Goal: Task Accomplishment & Management: Manage account settings

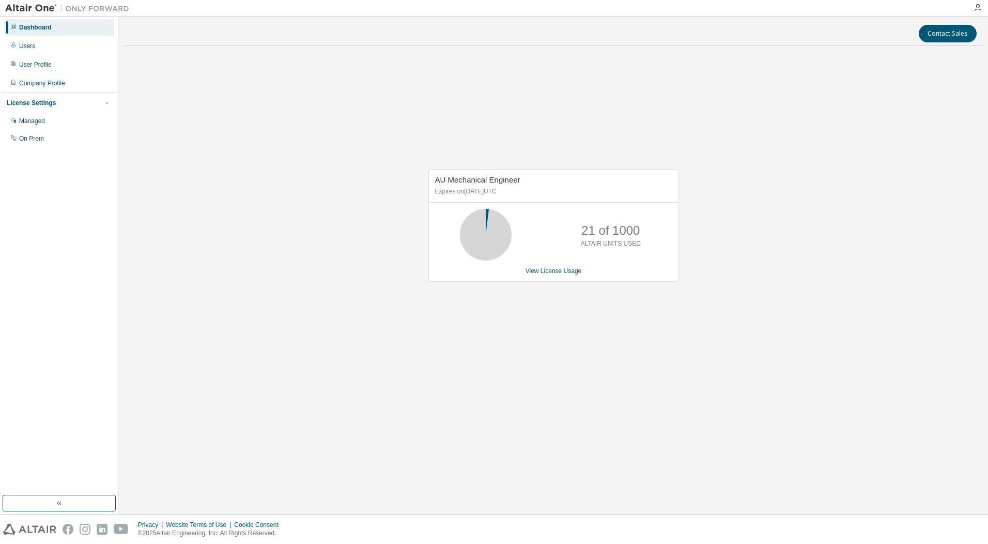
click at [381, 214] on div "AU Mechanical Engineer Expires on [DATE] UTC 21 of 1000 ALTAIR UNITS USED View …" at bounding box center [553, 230] width 859 height 353
click at [26, 46] on div "Users" at bounding box center [27, 46] width 16 height 8
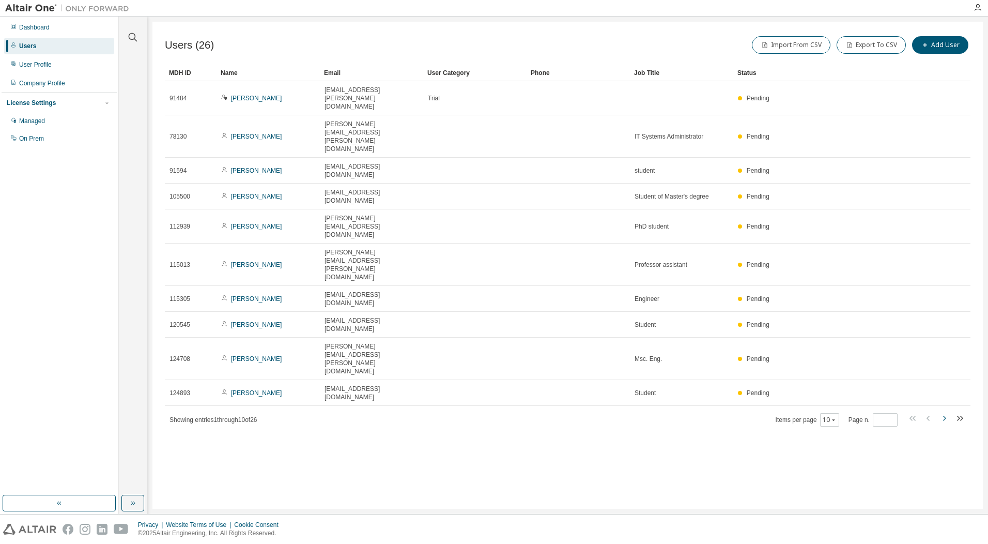
click at [943, 412] on icon "button" at bounding box center [944, 418] width 12 height 12
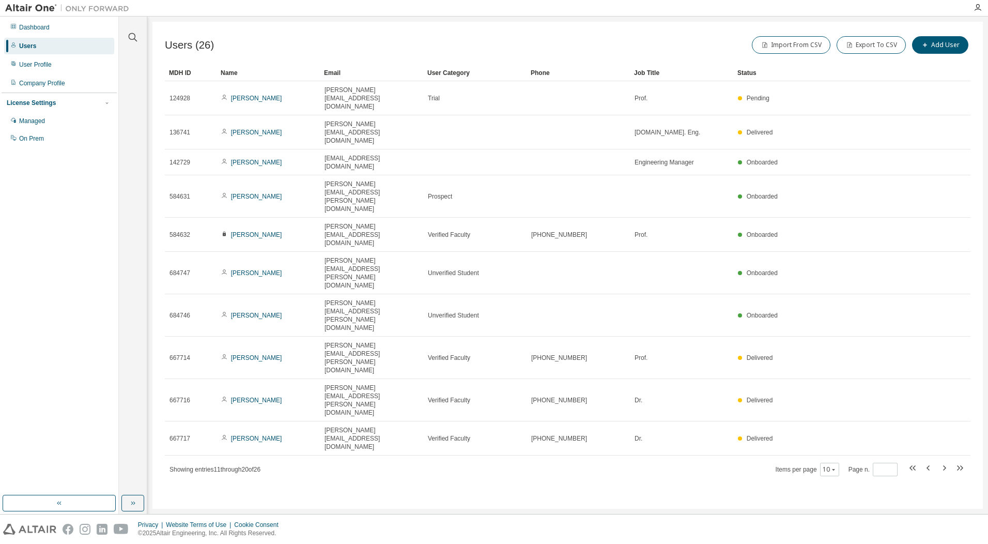
click at [575, 421] on div "Users (26) Import From CSV Export To CSV Add User Clear Load Save Save As Field…" at bounding box center [567, 265] width 830 height 487
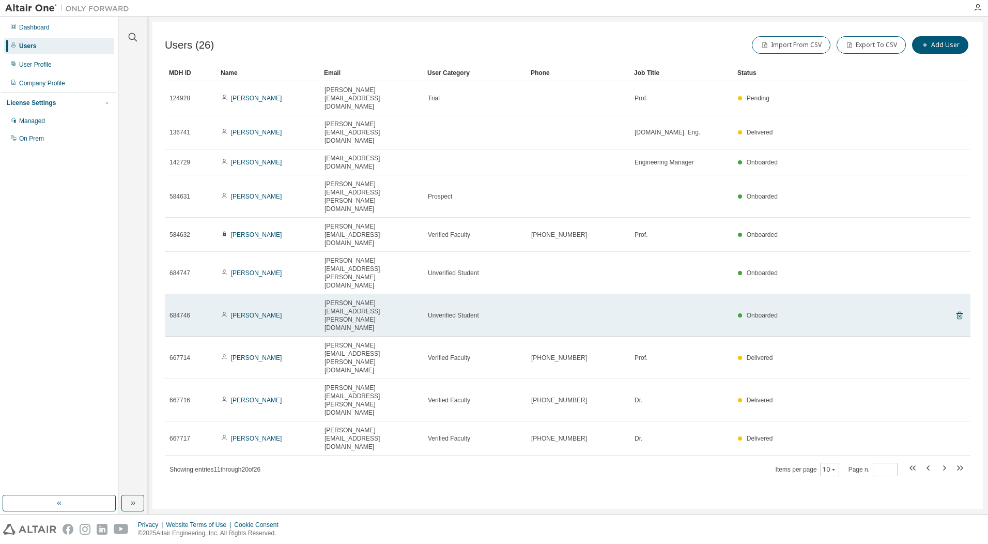
click at [454, 311] on span "Unverified Student" at bounding box center [453, 315] width 51 height 8
click at [360, 299] on span "waclaw.kus@polsl.pl" at bounding box center [371, 315] width 94 height 33
drag, startPoint x: 360, startPoint y: 193, endPoint x: 254, endPoint y: 193, distance: 105.9
click at [254, 312] on link "Wacław Kuś" at bounding box center [256, 315] width 51 height 7
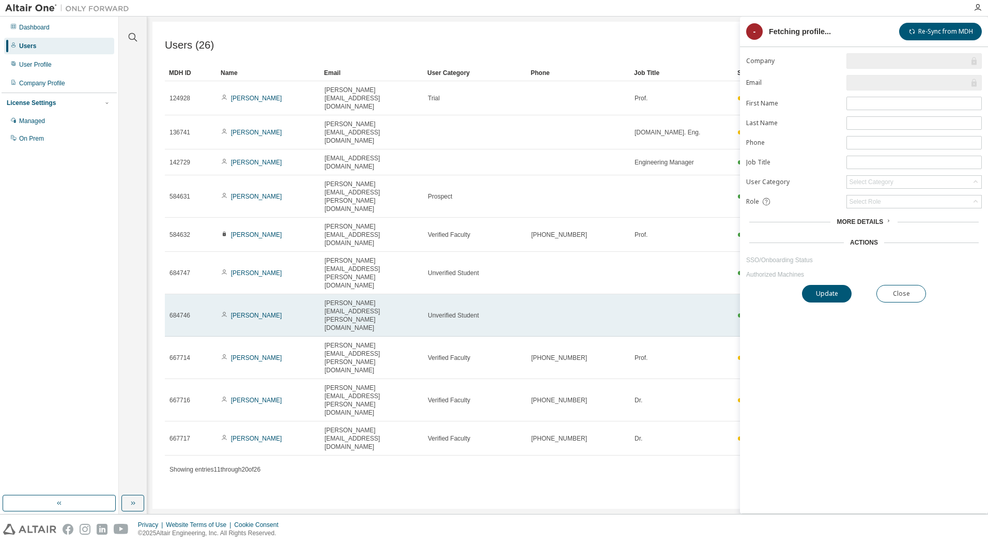
type input "*"
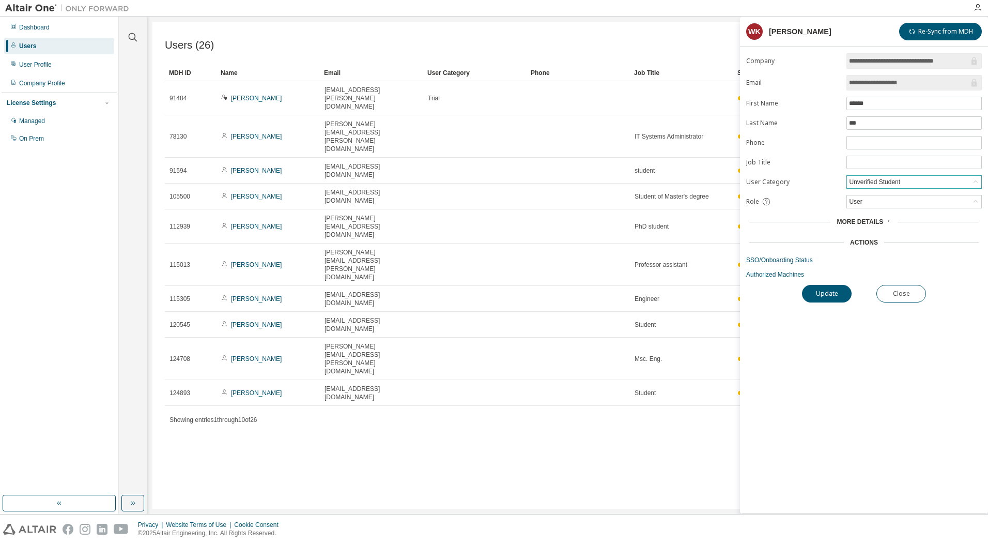
click at [971, 181] on icon at bounding box center [975, 182] width 10 height 10
click at [886, 233] on li "Verified Faculty" at bounding box center [913, 235] width 132 height 13
click at [967, 200] on div "User" at bounding box center [914, 201] width 134 height 12
click at [846, 388] on div "**********" at bounding box center [864, 283] width 248 height 460
click at [892, 384] on div "**********" at bounding box center [864, 283] width 248 height 460
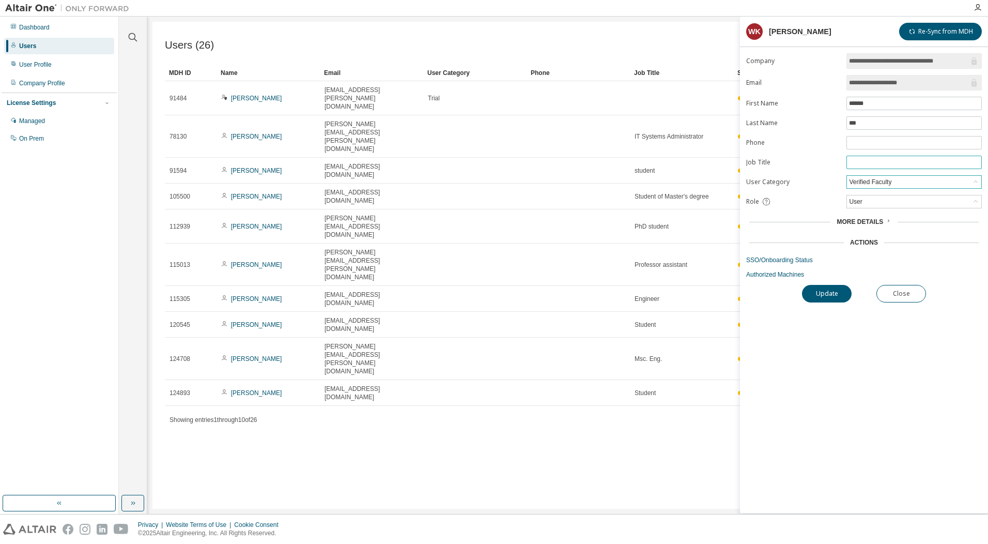
click at [860, 157] on span at bounding box center [913, 162] width 135 height 13
click at [872, 162] on input "text" at bounding box center [914, 162] width 130 height 8
type input "*****"
click at [916, 411] on div "**********" at bounding box center [864, 283] width 248 height 460
click at [839, 291] on button "Update" at bounding box center [827, 294] width 50 height 18
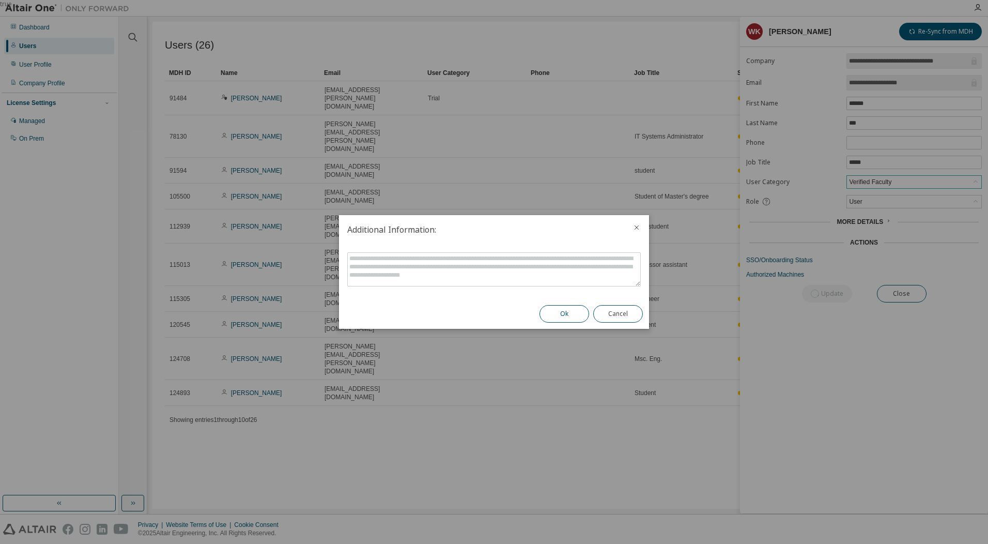
click at [570, 312] on button "Ok" at bounding box center [564, 314] width 50 height 18
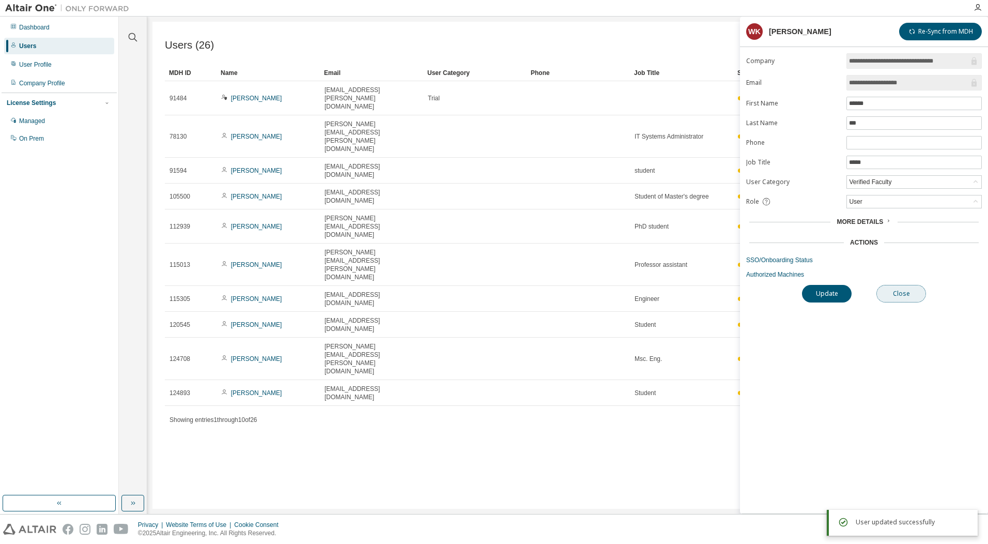
click at [897, 290] on button "Close" at bounding box center [901, 294] width 50 height 18
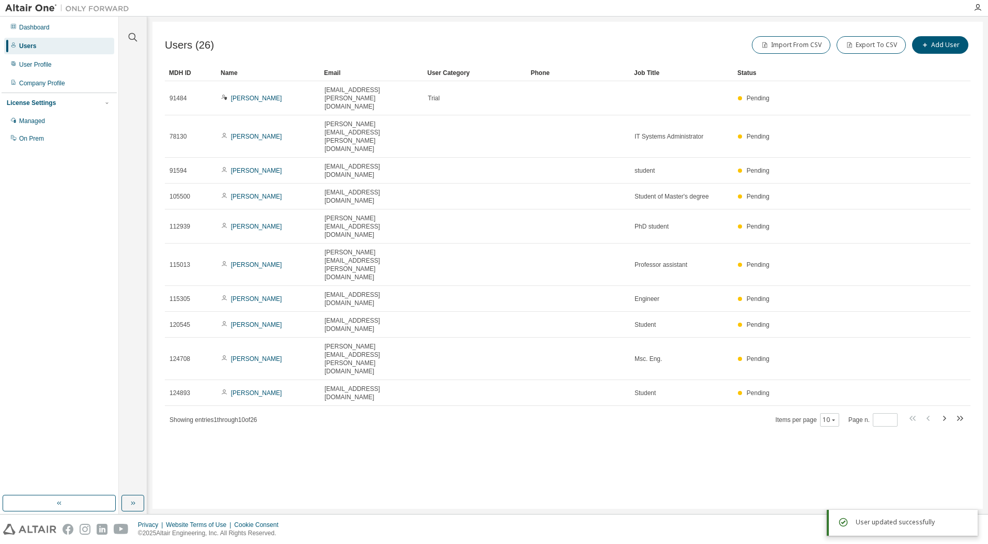
click at [595, 396] on div "Users (26) Import From CSV Export To CSV Add User Clear Load Save Save As Field…" at bounding box center [567, 265] width 830 height 487
click at [944, 415] on icon "button" at bounding box center [944, 417] width 3 height 5
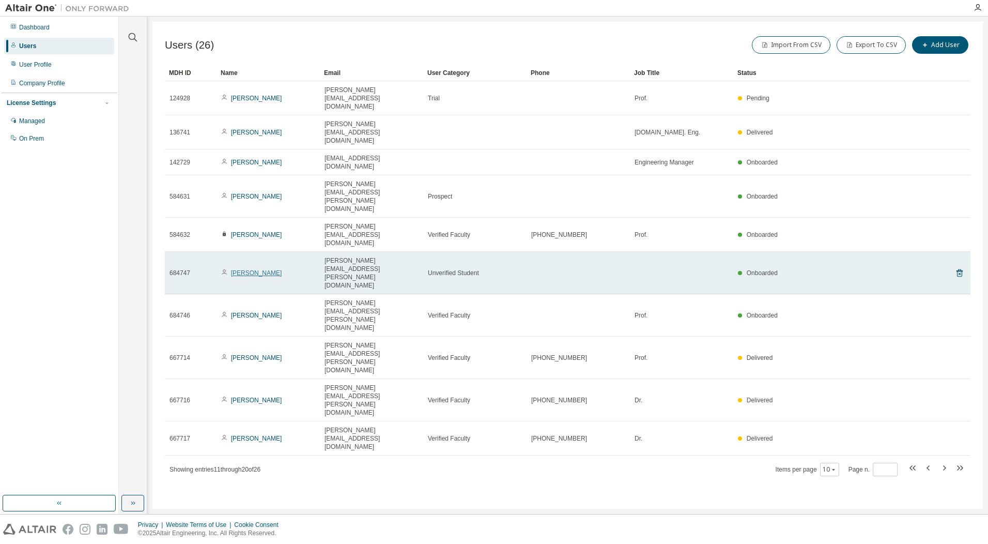
click at [253, 269] on link "Witold Beluch" at bounding box center [256, 272] width 51 height 7
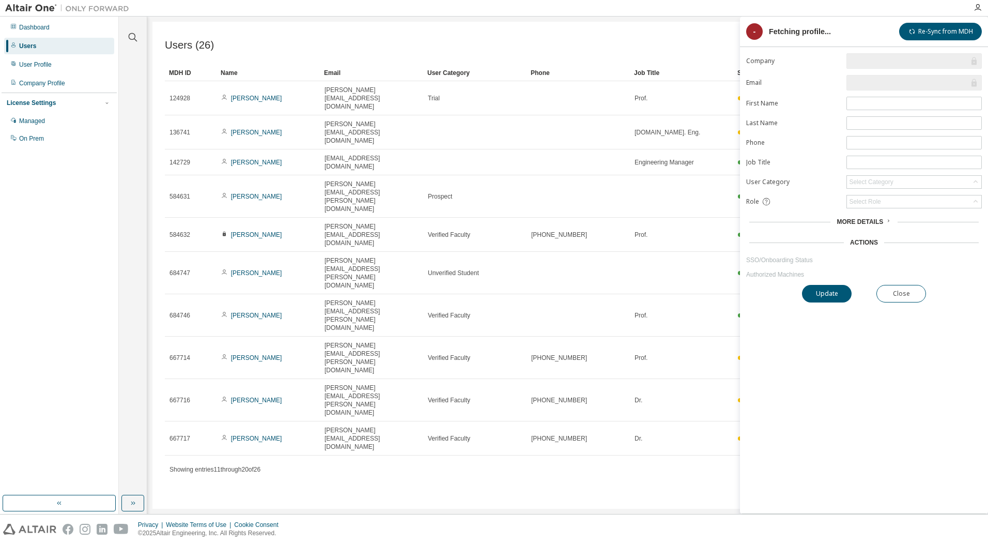
type input "*"
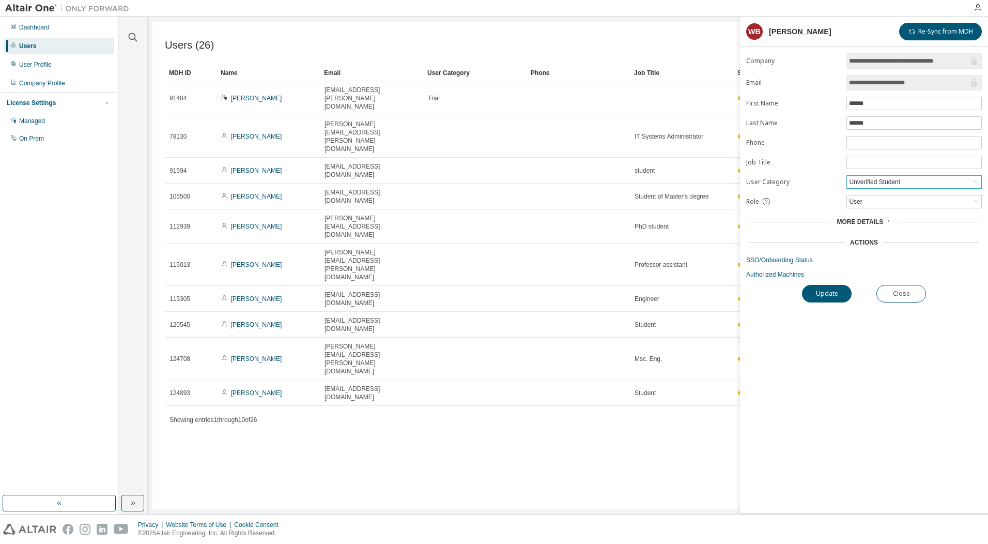
click at [926, 181] on div "Unverified Student" at bounding box center [914, 182] width 134 height 12
click at [900, 234] on li "Verified Faculty" at bounding box center [913, 235] width 132 height 13
click at [966, 276] on link "Authorized Machines" at bounding box center [864, 274] width 236 height 8
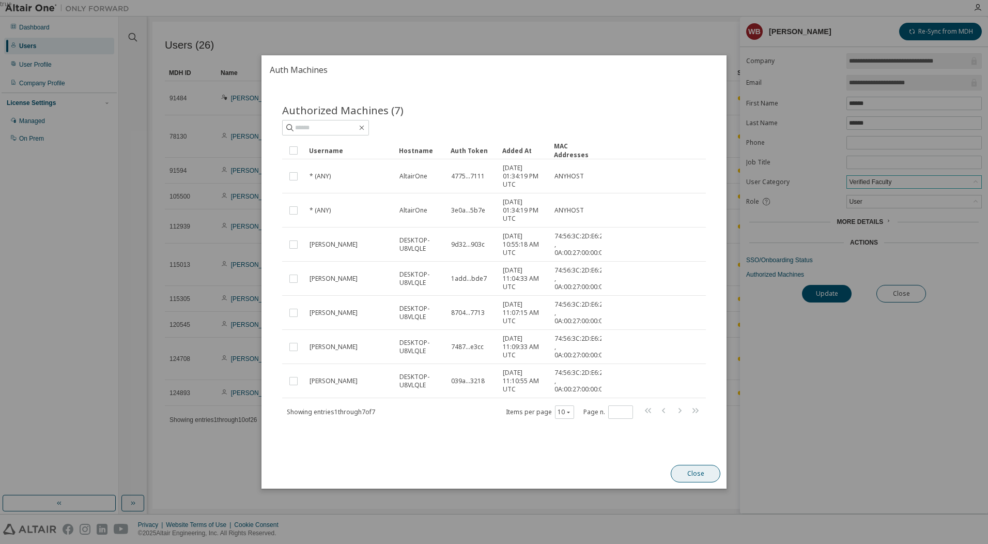
click at [694, 473] on button "Close" at bounding box center [696, 473] width 50 height 18
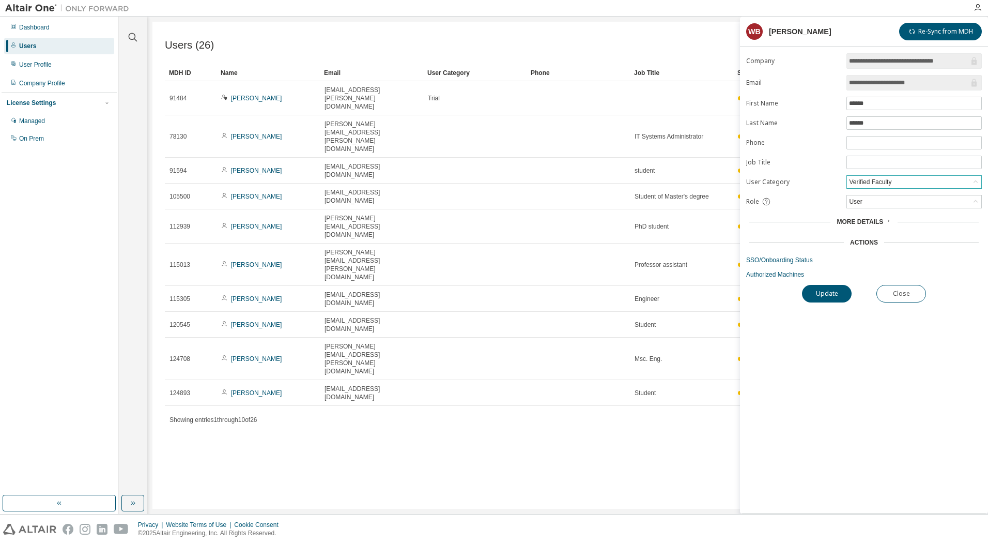
click at [889, 408] on div "**********" at bounding box center [864, 283] width 248 height 460
click at [860, 160] on input "text" at bounding box center [914, 162] width 130 height 8
type input "*****"
click at [838, 293] on button "Update" at bounding box center [827, 294] width 50 height 18
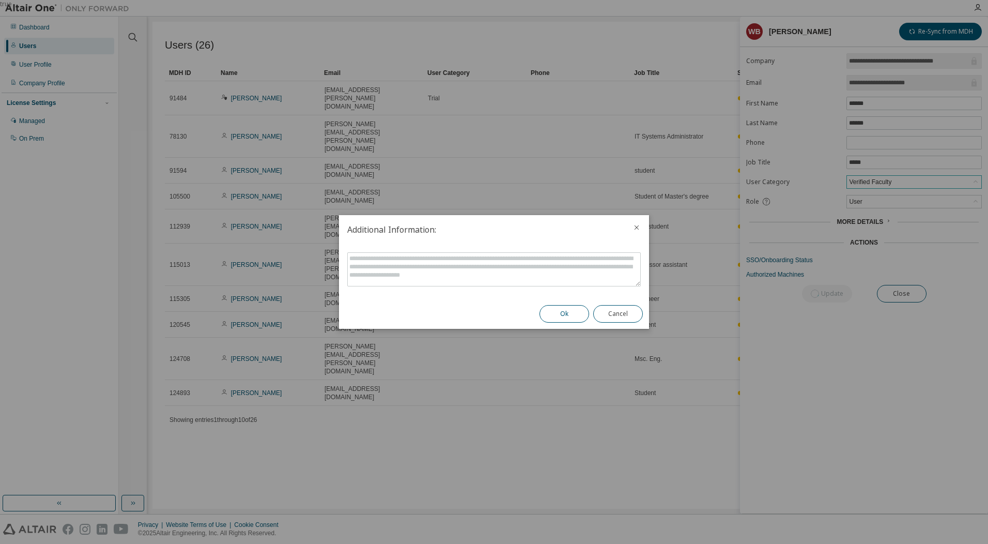
click at [567, 315] on button "Ok" at bounding box center [564, 314] width 50 height 18
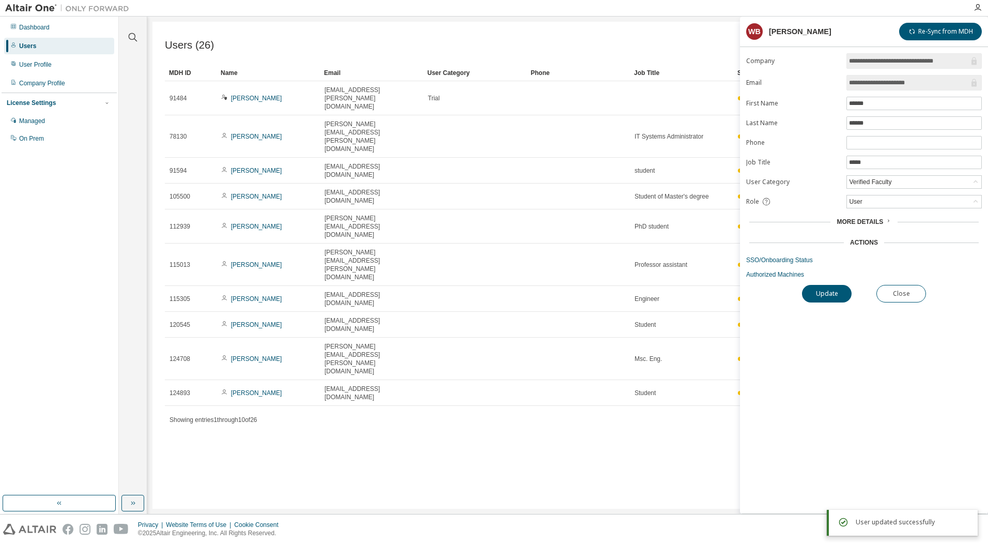
click at [629, 343] on div "Users (26) Import From CSV Export To CSV Add User Clear Load Save Save As Field…" at bounding box center [567, 265] width 830 height 487
click at [907, 295] on button "Close" at bounding box center [901, 294] width 50 height 18
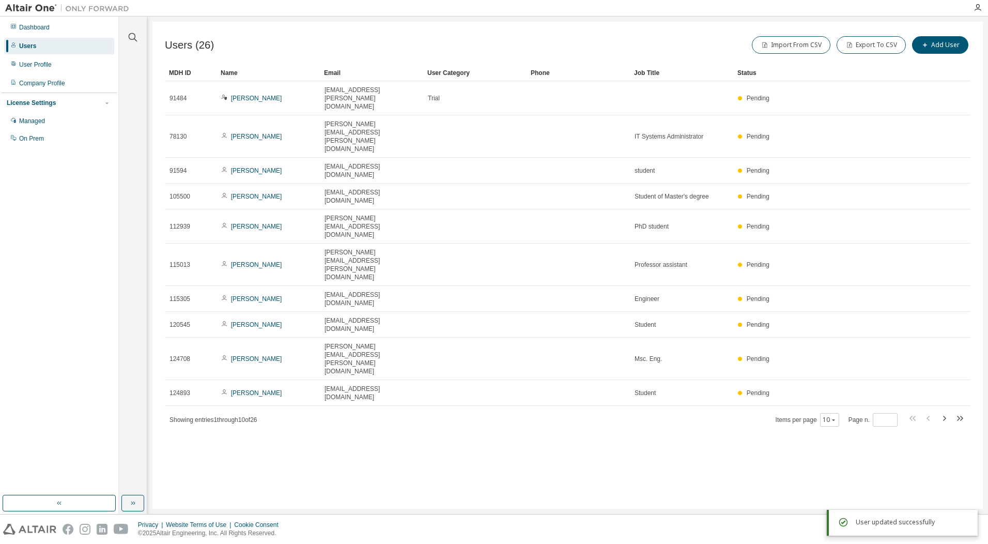
click at [663, 333] on div "Users (26) Import From CSV Export To CSV Add User Clear Load Save Save As Field…" at bounding box center [567, 265] width 830 height 487
click at [942, 412] on icon "button" at bounding box center [944, 418] width 12 height 12
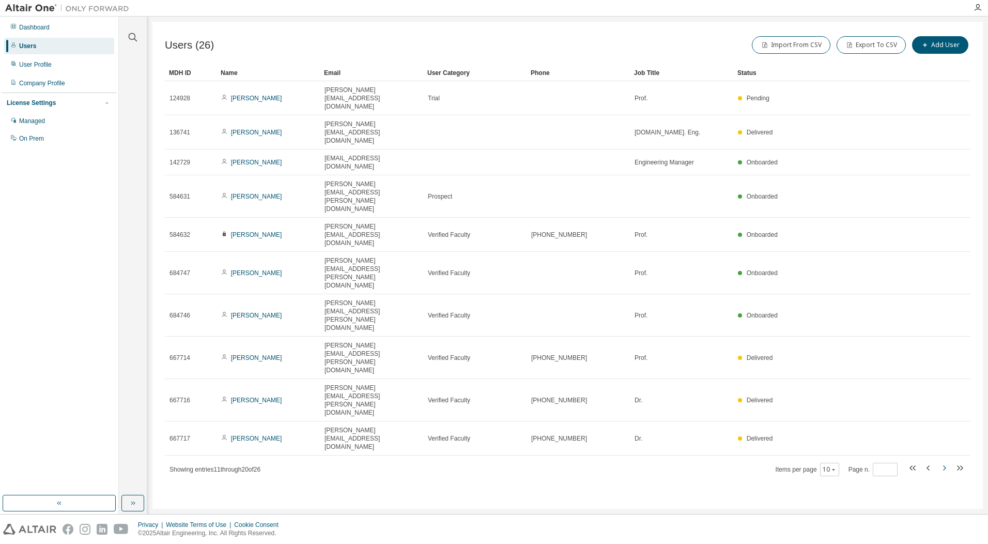
click at [944, 465] on icon "button" at bounding box center [944, 467] width 3 height 5
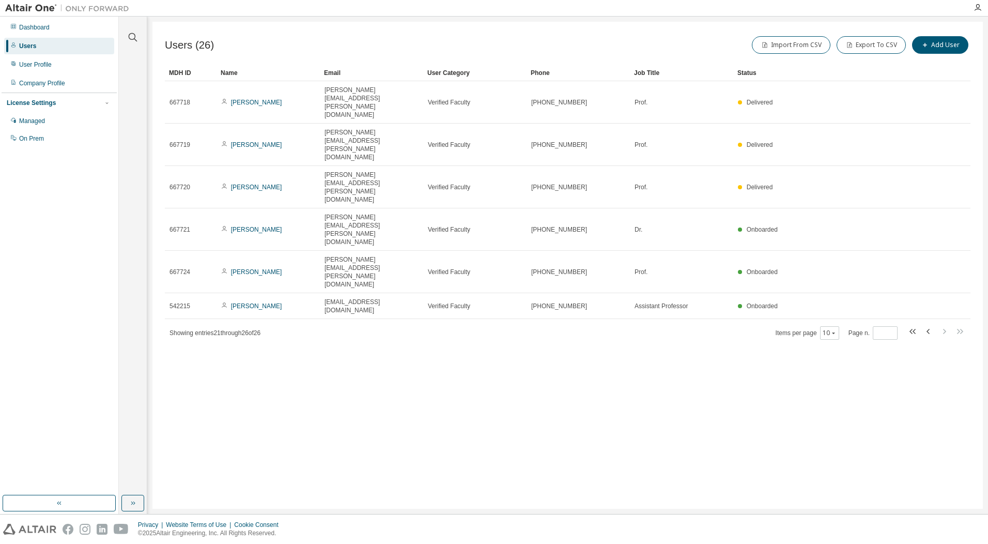
click at [774, 331] on div "Users (26) Import From CSV Export To CSV Add User Clear Load Save Save As Field…" at bounding box center [567, 265] width 830 height 487
click at [927, 329] on icon "button" at bounding box center [927, 331] width 3 height 5
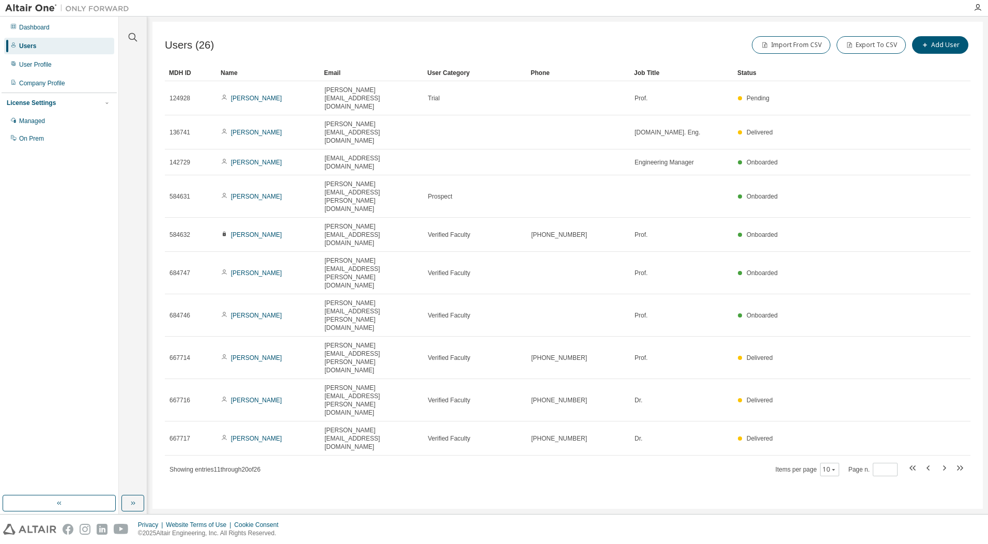
click at [828, 396] on div "Users (26) Import From CSV Export To CSV Add User Clear Load Save Save As Field…" at bounding box center [567, 265] width 830 height 487
click at [563, 356] on div "Users (26) Import From CSV Export To CSV Add User Clear Load Save Save As Field…" at bounding box center [567, 265] width 830 height 487
click at [942, 461] on icon "button" at bounding box center [944, 467] width 12 height 12
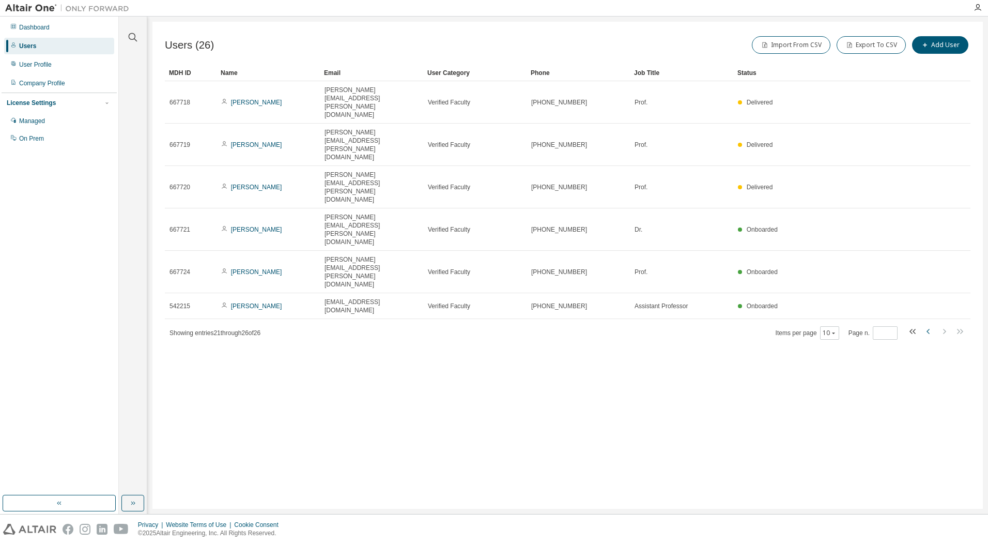
click at [927, 329] on icon "button" at bounding box center [927, 331] width 3 height 5
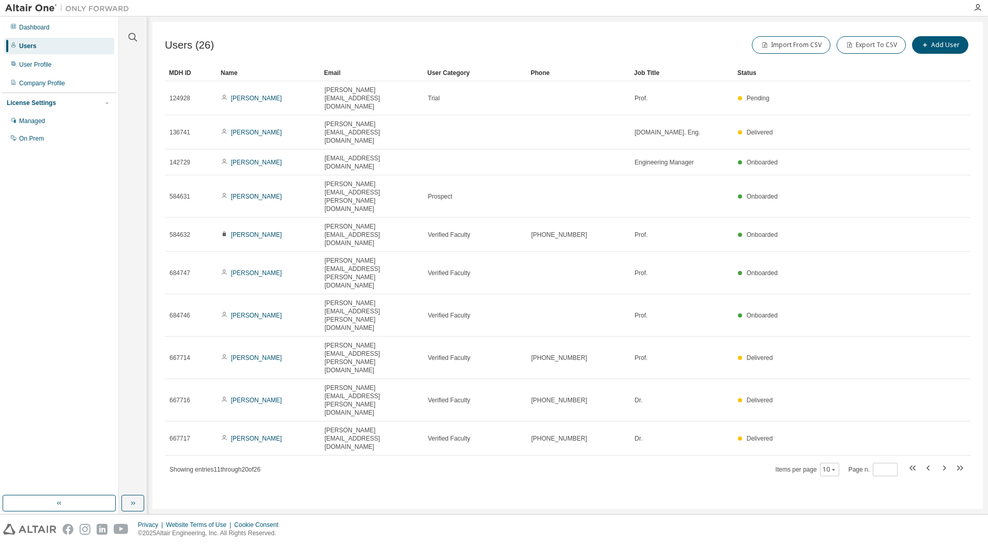
click at [664, 341] on div "Users (26) Import From CSV Export To CSV Add User Clear Load Save Save As Field…" at bounding box center [567, 265] width 830 height 487
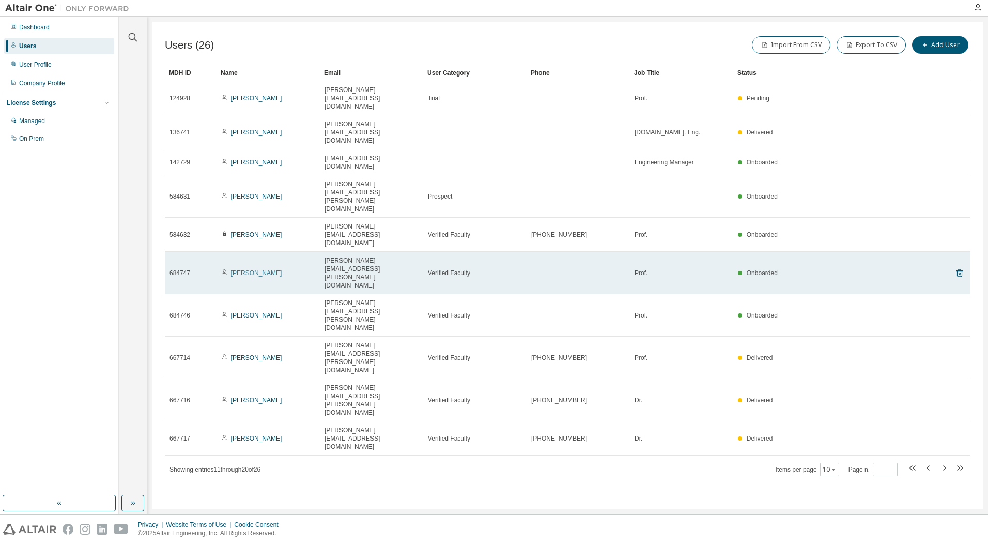
click at [250, 269] on link "Witold Beluch" at bounding box center [256, 272] width 51 height 7
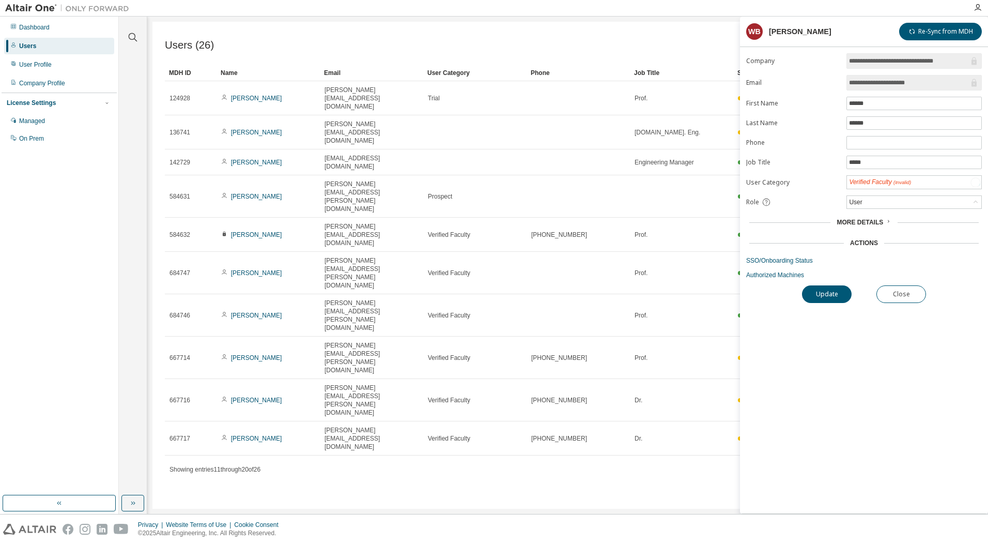
type input "*"
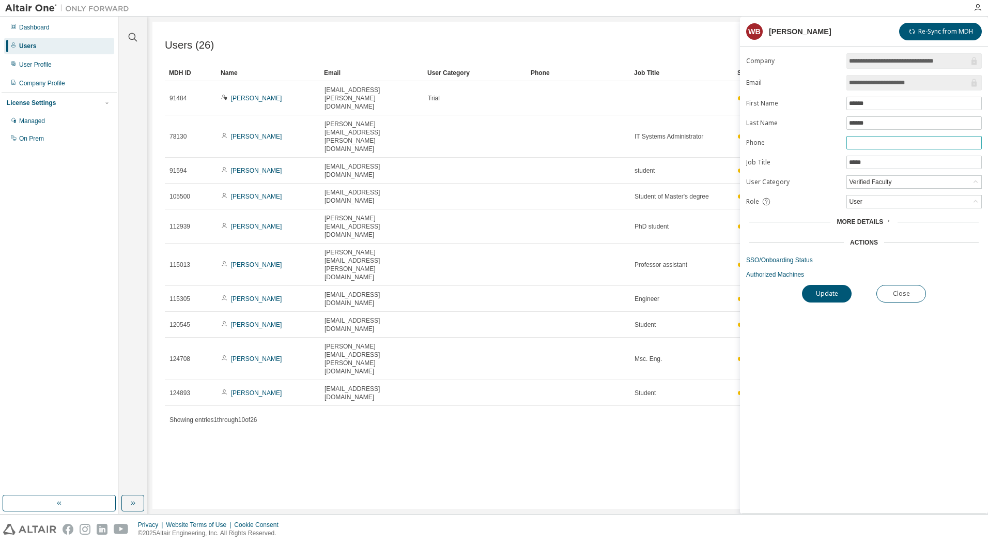
click at [855, 142] on input "text" at bounding box center [914, 142] width 130 height 8
paste input "**********"
click at [861, 143] on input "**********" at bounding box center [914, 142] width 130 height 8
type input "**********"
click at [833, 295] on button "Update" at bounding box center [827, 294] width 50 height 18
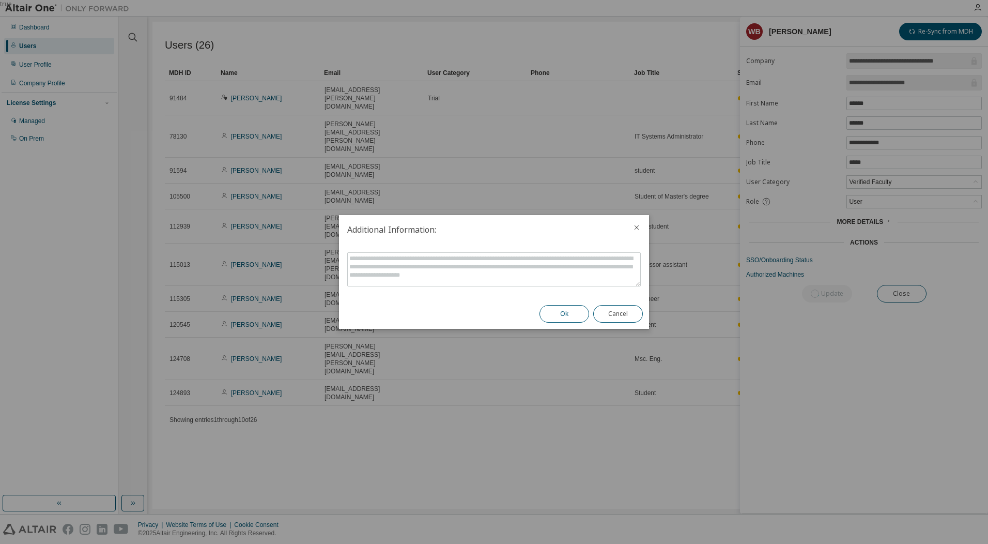
click at [566, 308] on button "Ok" at bounding box center [564, 314] width 50 height 18
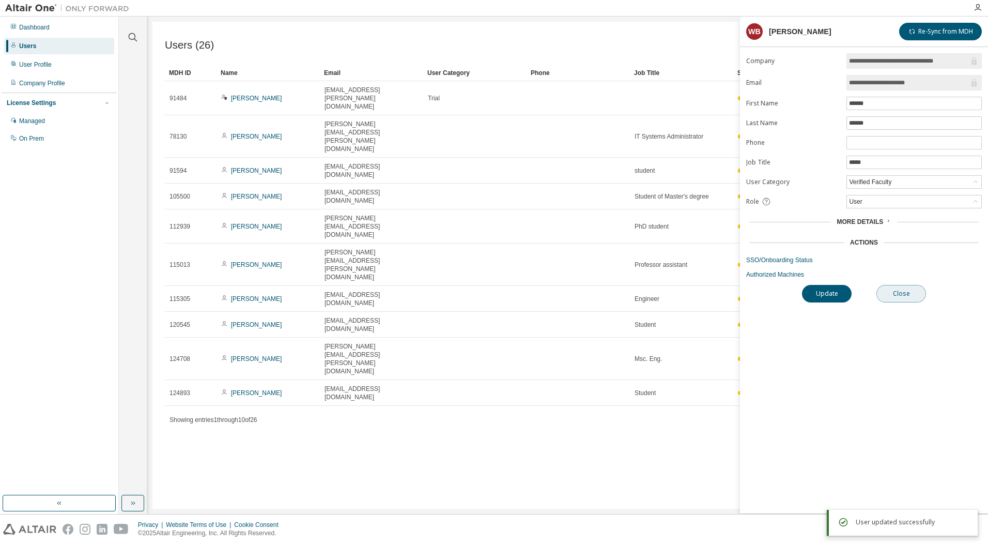
click at [917, 291] on button "Close" at bounding box center [901, 294] width 50 height 18
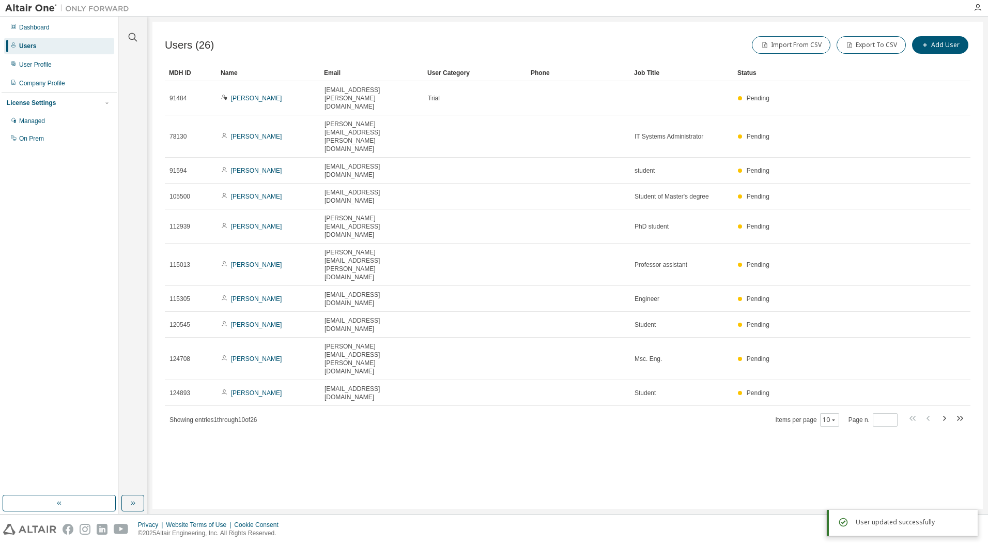
click at [585, 362] on div "Users (26) Import From CSV Export To CSV Add User Clear Load Save Save As Field…" at bounding box center [567, 265] width 830 height 487
click at [448, 352] on div "Users (26) Import From CSV Export To CSV Add User Clear Load Save Save As Field…" at bounding box center [567, 265] width 830 height 487
click at [450, 350] on div "Users (26) Import From CSV Export To CSV Add User Clear Load Save Save As Field…" at bounding box center [567, 265] width 830 height 487
click at [944, 415] on icon "button" at bounding box center [944, 417] width 3 height 5
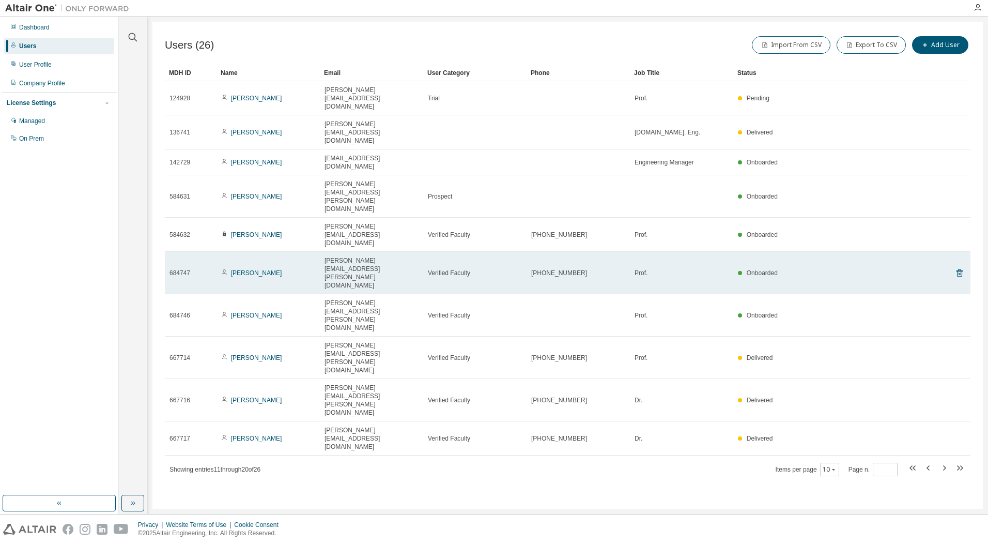
click at [592, 269] on div "+48322372241" at bounding box center [578, 273] width 94 height 8
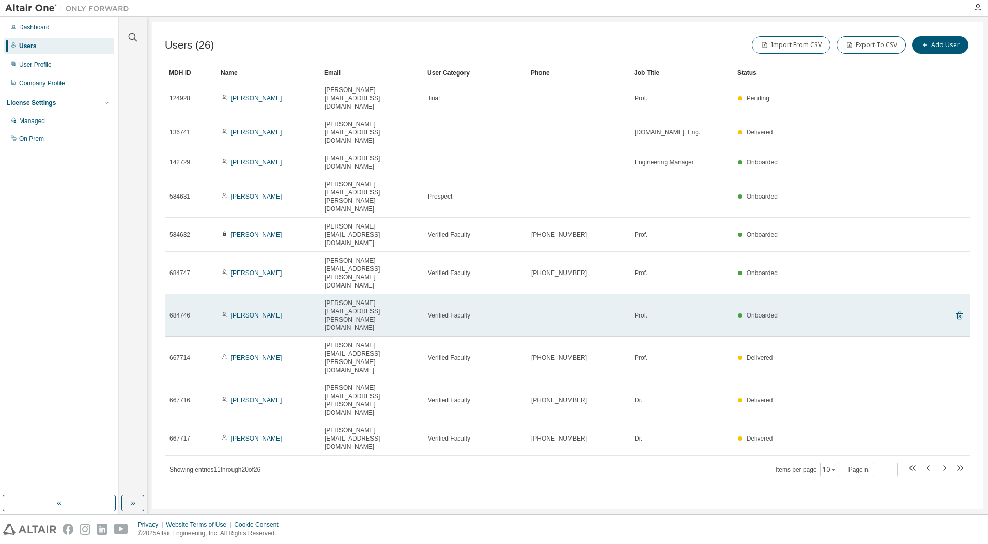
click at [594, 294] on td at bounding box center [577, 315] width 103 height 42
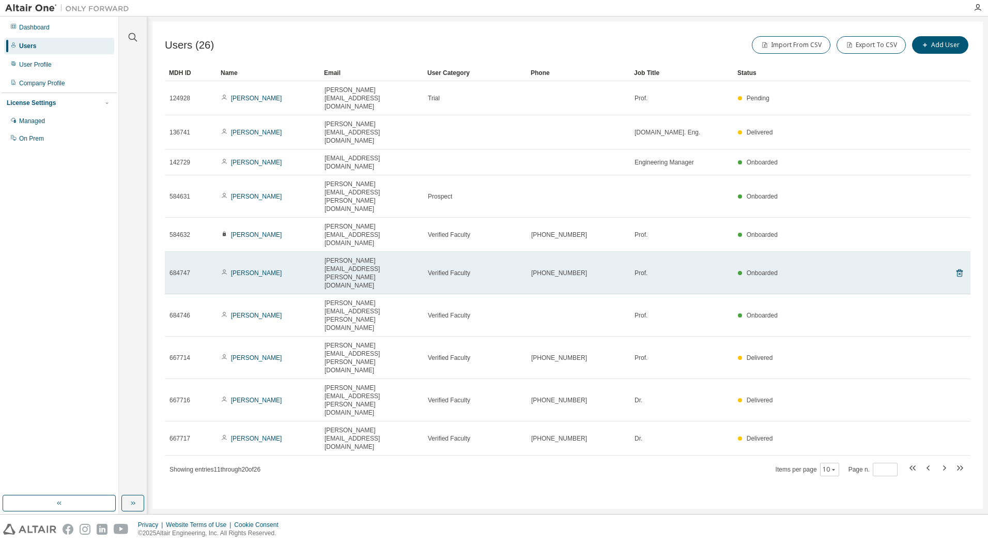
click at [593, 269] on div "+48322372241" at bounding box center [578, 273] width 94 height 8
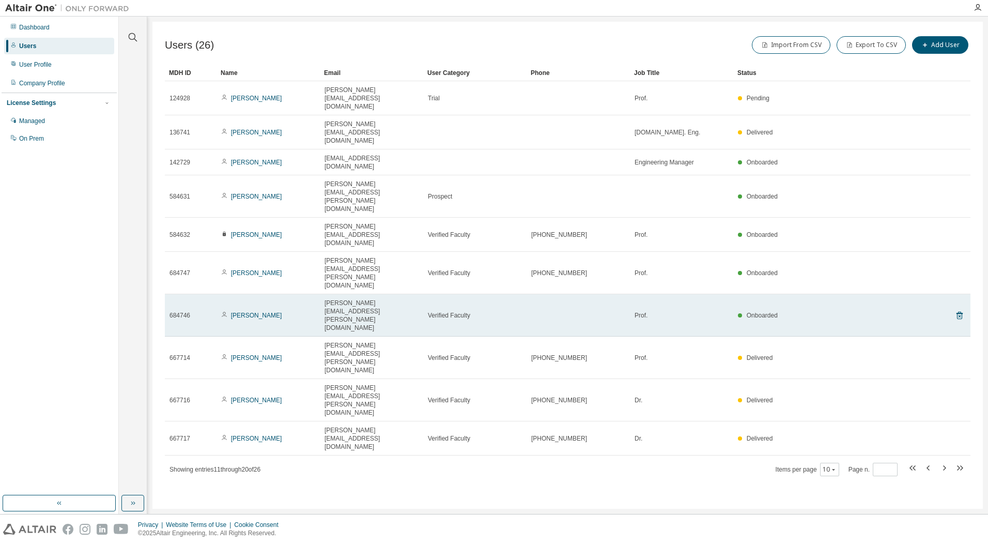
click at [579, 294] on td at bounding box center [577, 315] width 103 height 42
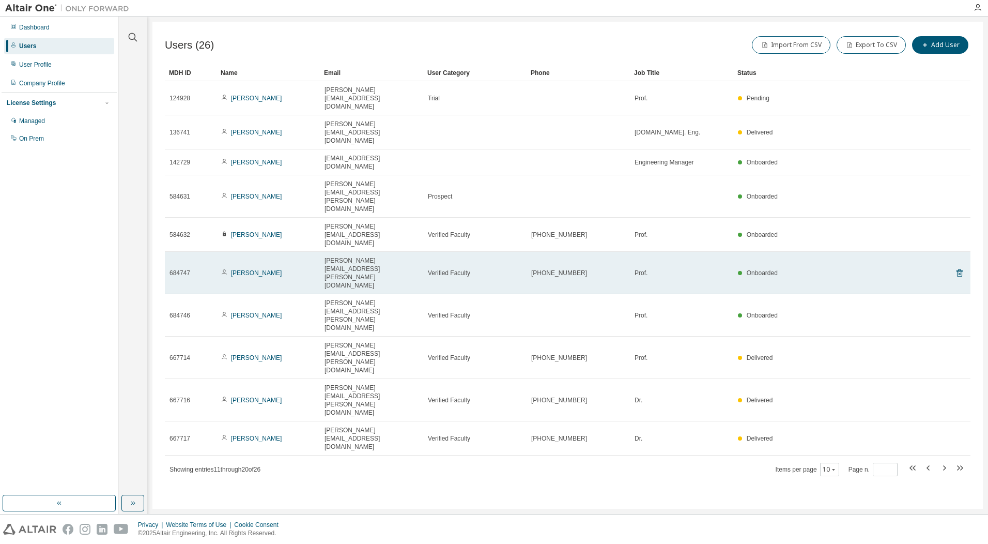
click at [584, 269] on div "+48322372241" at bounding box center [578, 273] width 94 height 8
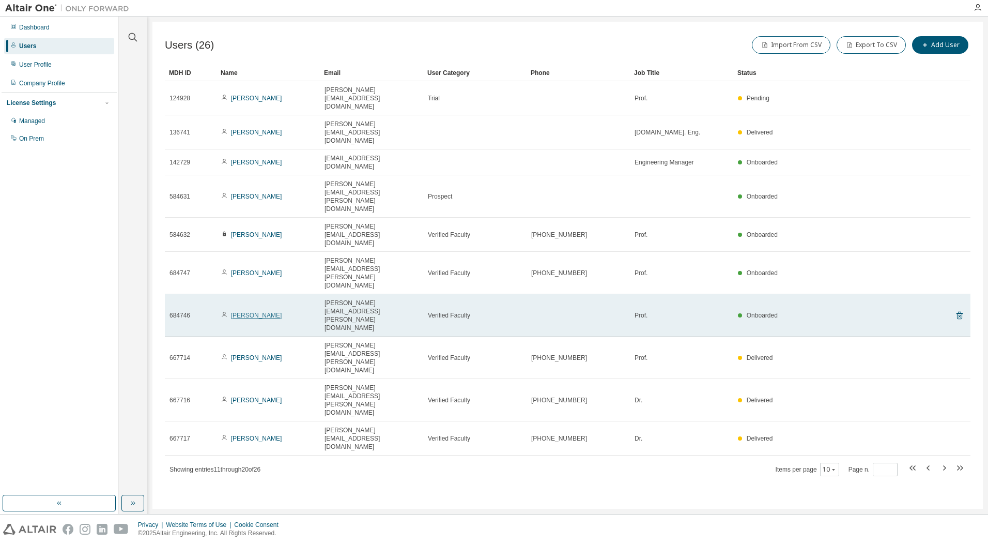
click at [257, 312] on link "Wacław Kuś" at bounding box center [256, 315] width 51 height 7
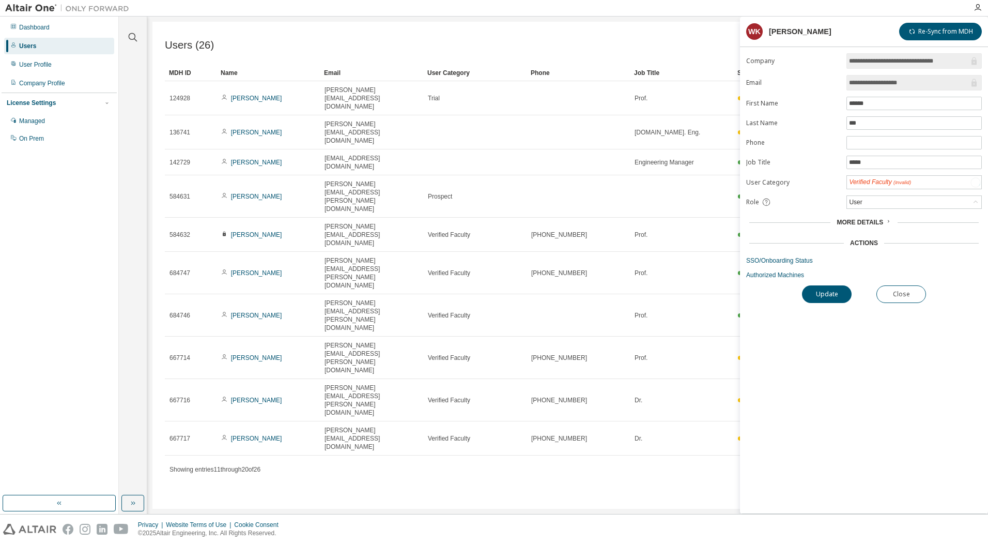
type input "*"
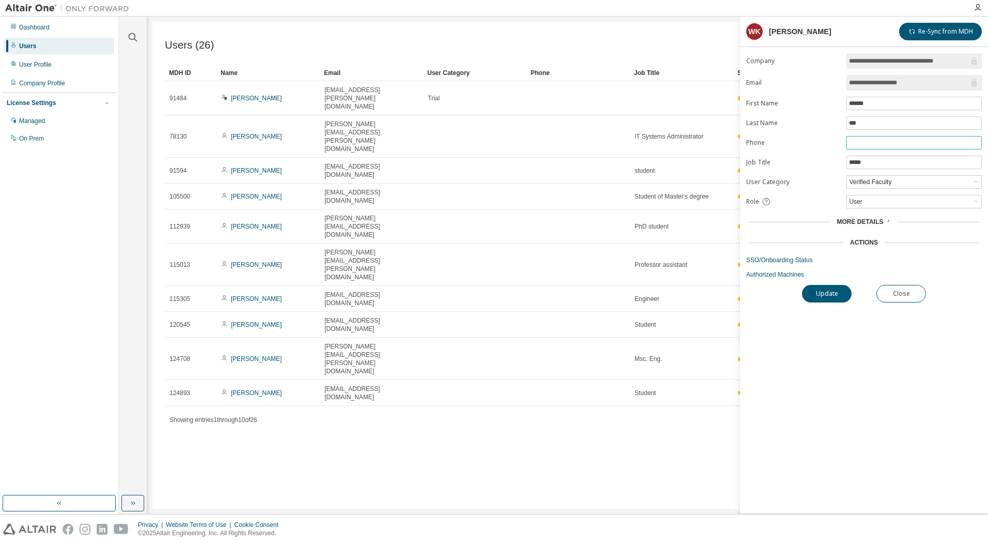
click at [868, 144] on input "text" at bounding box center [914, 142] width 130 height 8
paste input "**********"
type input "**********"
drag, startPoint x: 918, startPoint y: 142, endPoint x: 824, endPoint y: 152, distance: 94.1
click at [824, 152] on form "**********" at bounding box center [864, 165] width 236 height 225
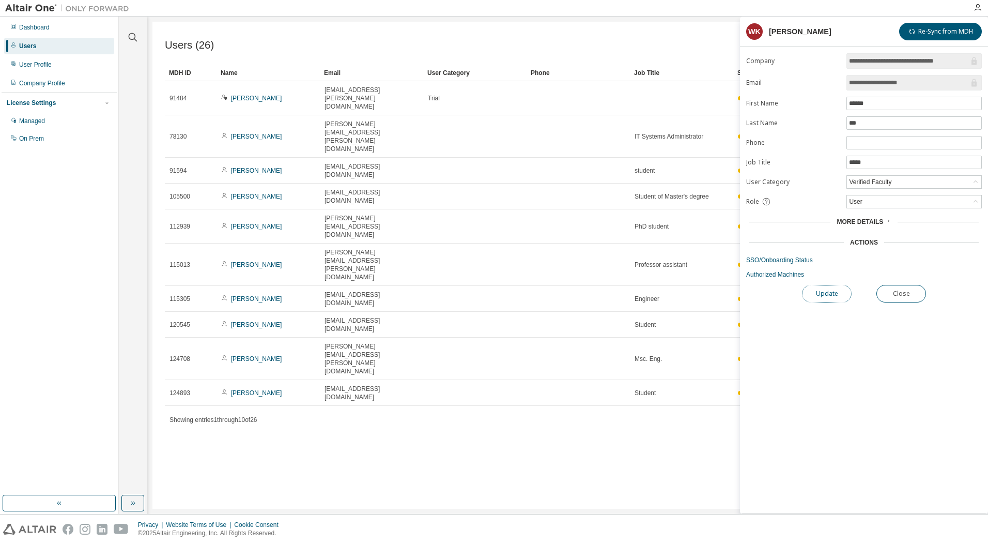
click at [840, 292] on button "Update" at bounding box center [827, 294] width 50 height 18
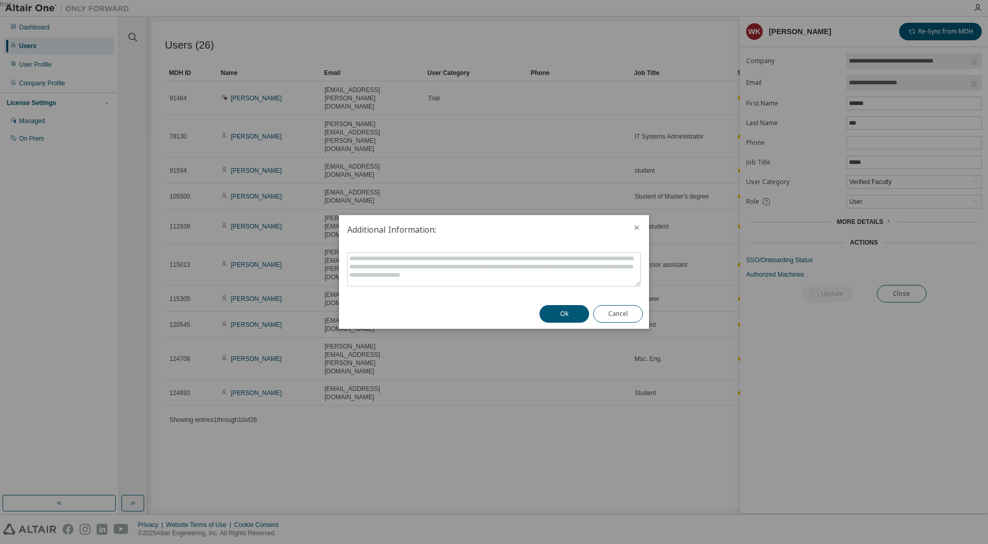
drag, startPoint x: 567, startPoint y: 315, endPoint x: 500, endPoint y: 287, distance: 72.5
click at [567, 316] on button "Ok" at bounding box center [564, 314] width 50 height 18
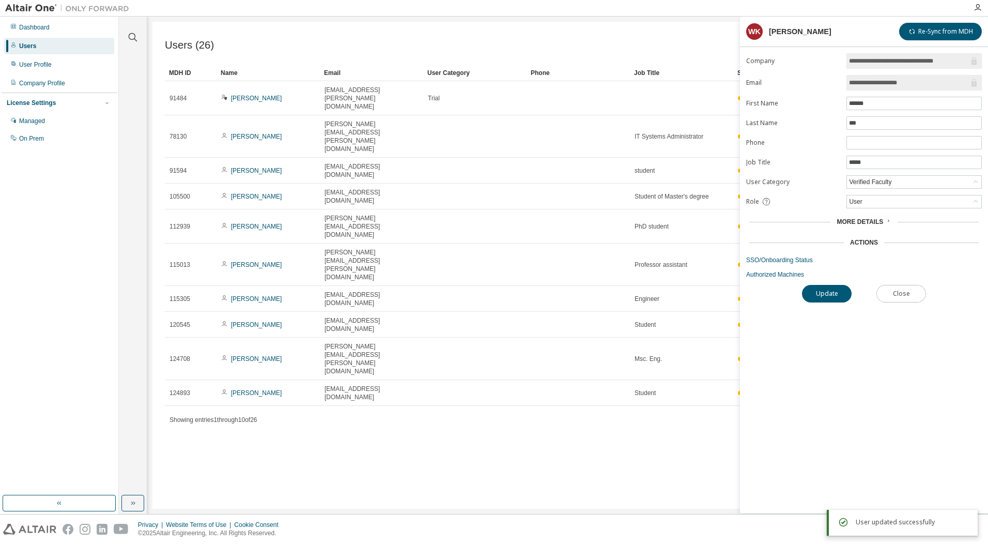
drag, startPoint x: 904, startPoint y: 294, endPoint x: 881, endPoint y: 313, distance: 29.7
click at [904, 295] on button "Close" at bounding box center [901, 294] width 50 height 18
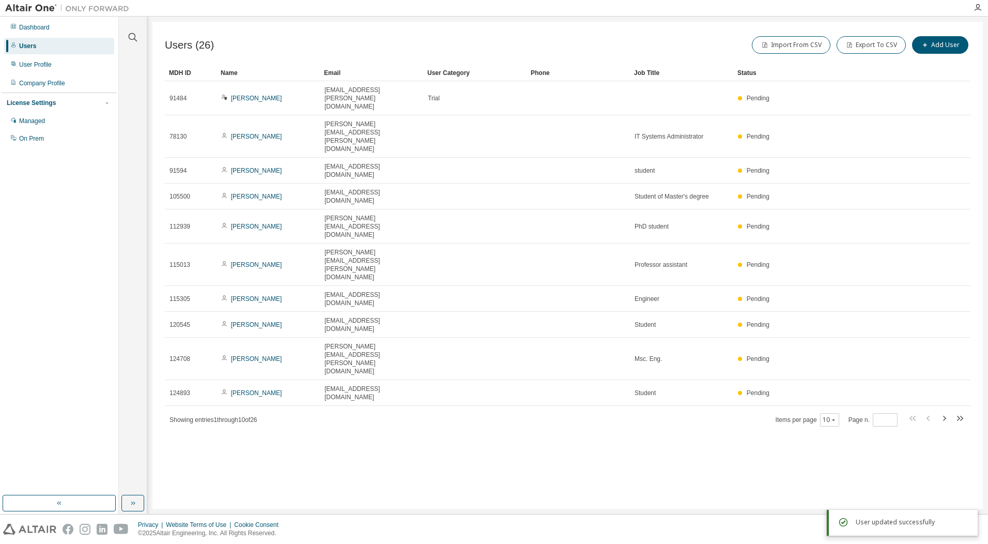
click at [696, 316] on div "Users (26) Import From CSV Export To CSV Add User Clear Load Save Save As Field…" at bounding box center [567, 265] width 830 height 487
click at [948, 412] on icon "button" at bounding box center [944, 418] width 12 height 12
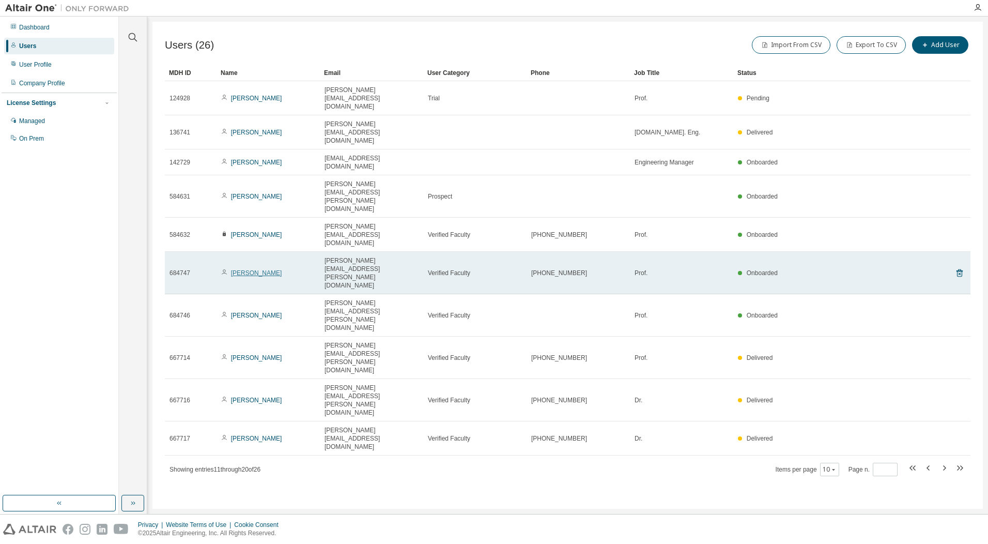
click at [238, 269] on link "Witold Beluch" at bounding box center [256, 272] width 51 height 7
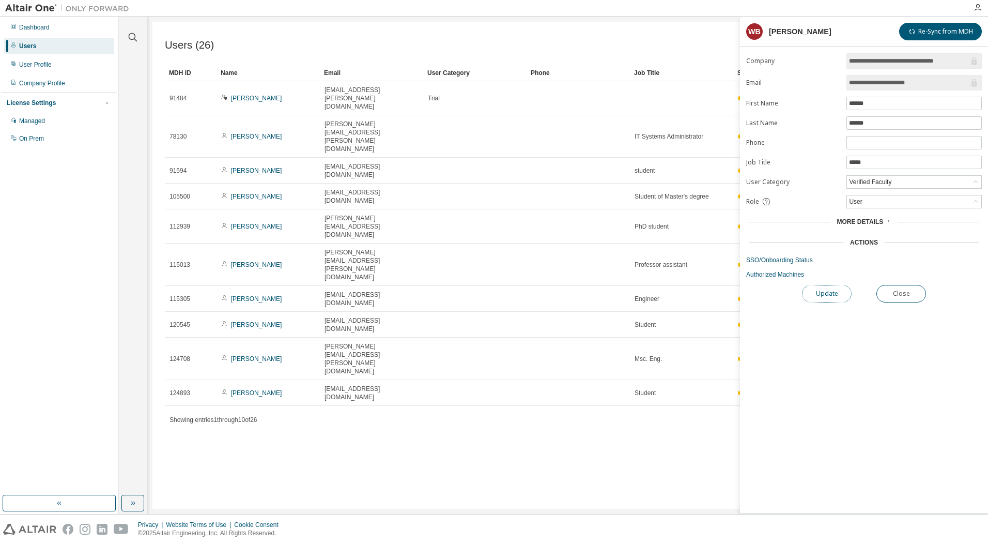
click at [840, 294] on button "Update" at bounding box center [827, 294] width 50 height 18
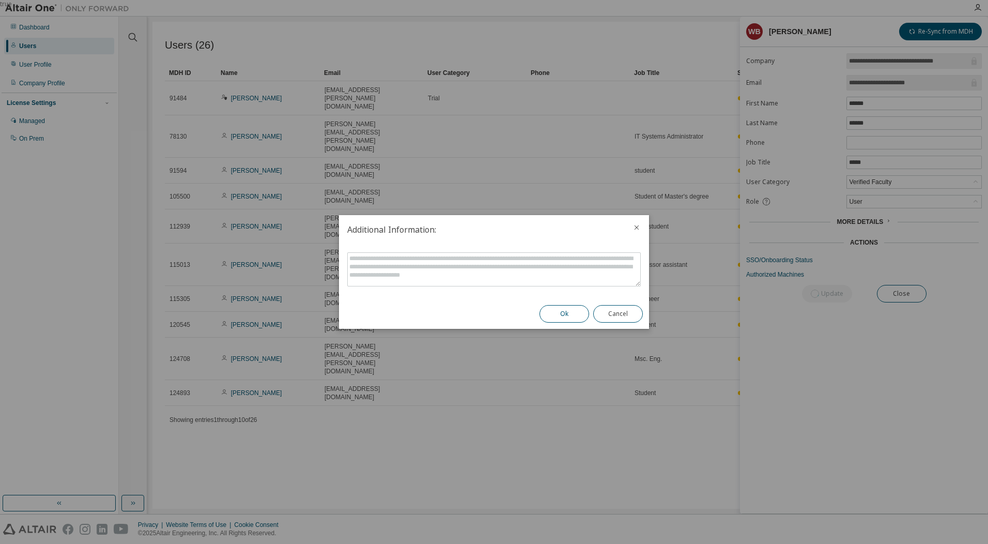
click at [564, 313] on button "Ok" at bounding box center [564, 314] width 50 height 18
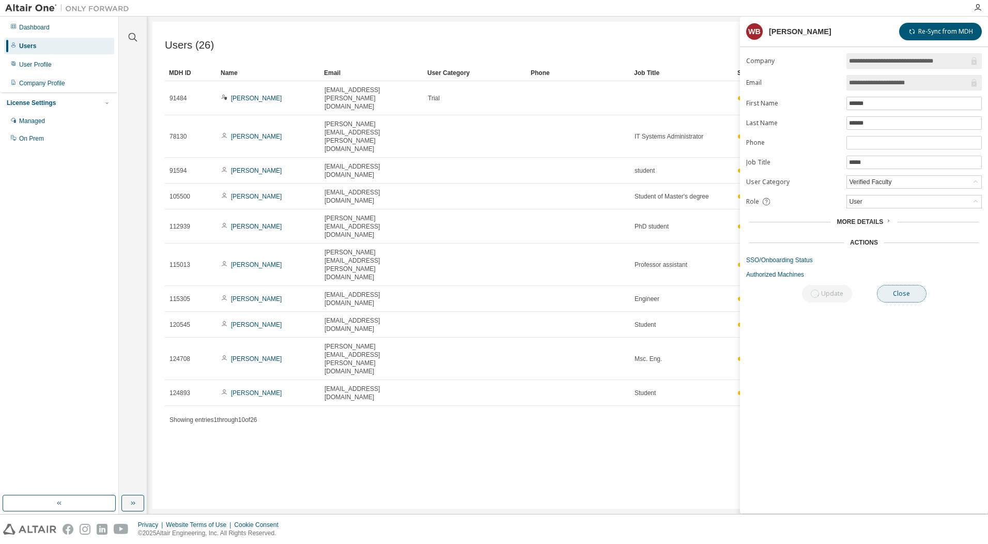
click at [905, 296] on button "Close" at bounding box center [902, 294] width 50 height 18
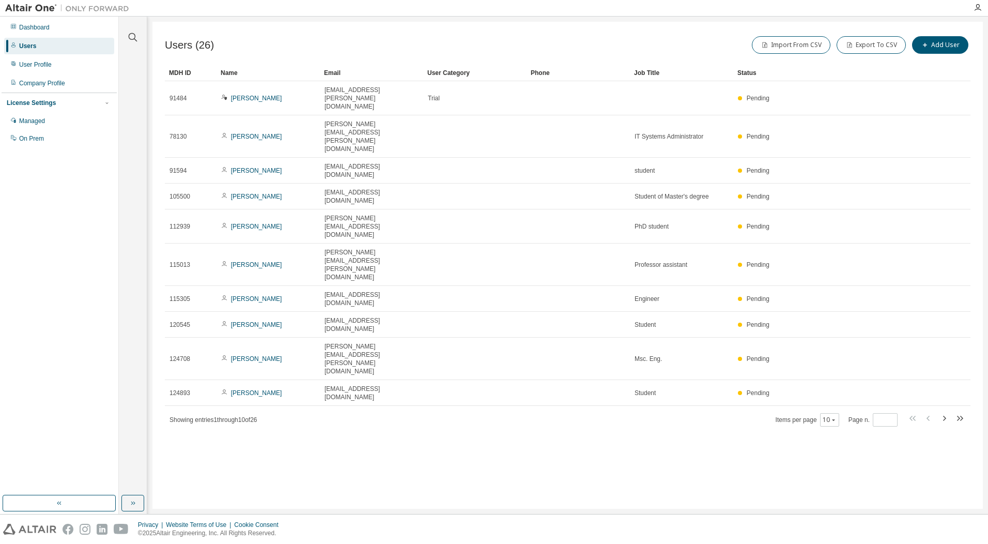
click at [510, 331] on div "Users (26) Import From CSV Export To CSV Add User Clear Load Save Save As Field…" at bounding box center [567, 265] width 830 height 487
click at [505, 334] on div "Users (26) Import From CSV Export To CSV Add User Clear Load Save Save As Field…" at bounding box center [567, 265] width 830 height 487
click at [942, 412] on icon "button" at bounding box center [944, 418] width 12 height 12
type input "*"
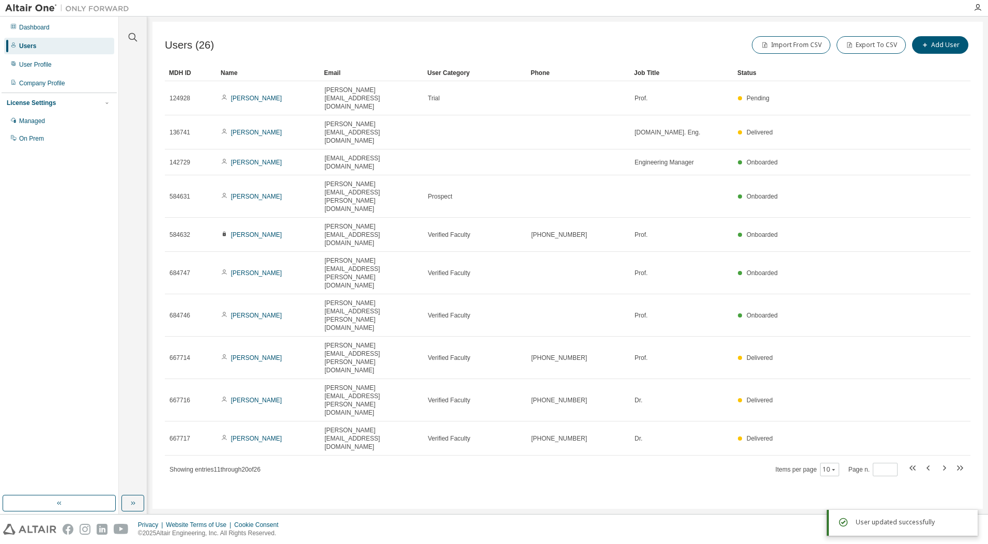
drag, startPoint x: 466, startPoint y: 375, endPoint x: 362, endPoint y: 313, distance: 120.7
click at [462, 373] on div "Users (26) Import From CSV Export To CSV Add User Clear Load Save Save As Field…" at bounding box center [567, 265] width 830 height 487
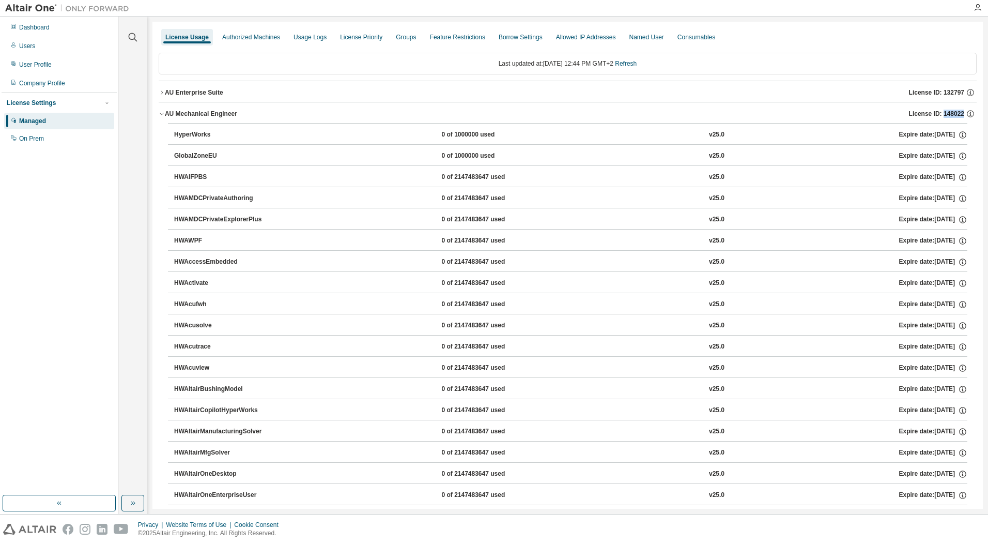
click at [162, 117] on button "AU Mechanical Engineer License ID: 148022" at bounding box center [568, 113] width 818 height 23
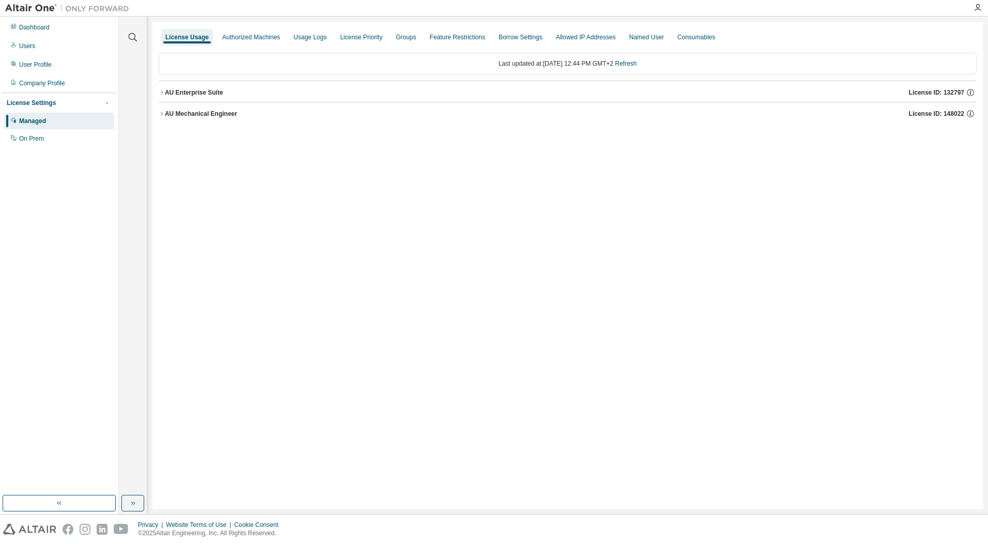
click at [191, 36] on div "License Usage" at bounding box center [186, 37] width 43 height 8
drag, startPoint x: 593, startPoint y: 136, endPoint x: 397, endPoint y: 204, distance: 207.7
click at [583, 134] on div "License Usage Authorized Machines Usage Logs License Priority Groups Feature Re…" at bounding box center [567, 265] width 830 height 487
drag, startPoint x: 353, startPoint y: 205, endPoint x: 230, endPoint y: 225, distance: 125.1
click at [349, 205] on div "License Usage Authorized Machines Usage Logs License Priority Groups Feature Re…" at bounding box center [567, 265] width 830 height 487
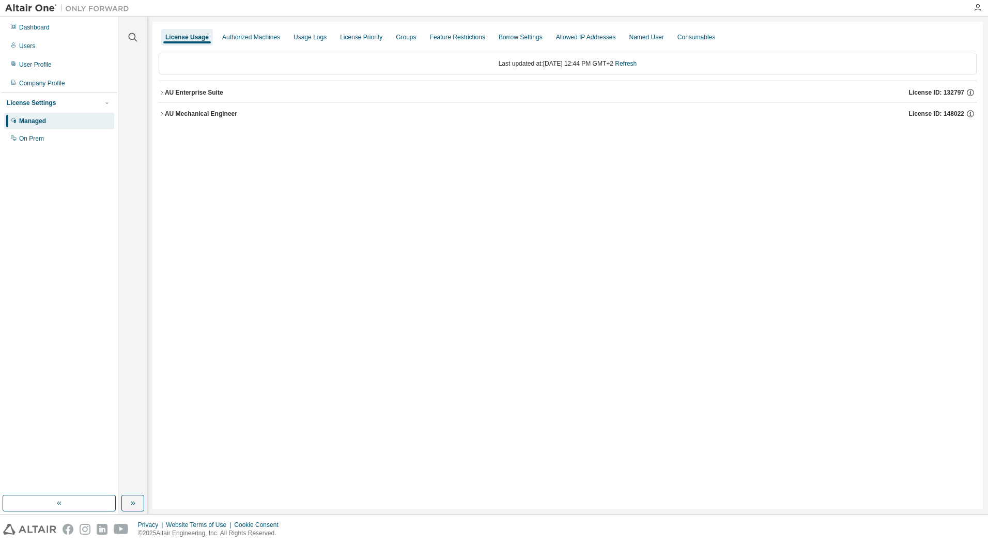
click at [195, 113] on div "AU Mechanical Engineer" at bounding box center [201, 114] width 72 height 8
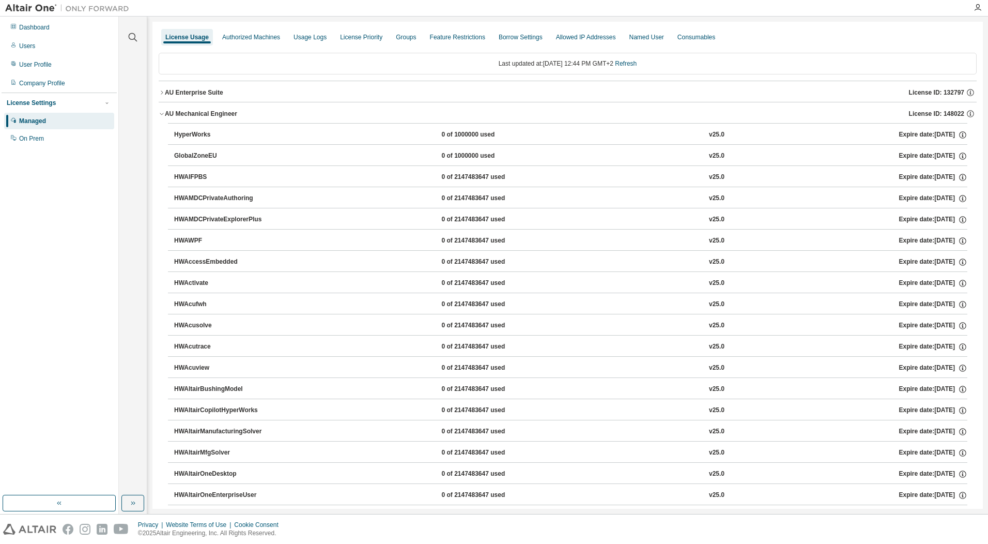
click at [163, 114] on icon "button" at bounding box center [162, 114] width 4 height 2
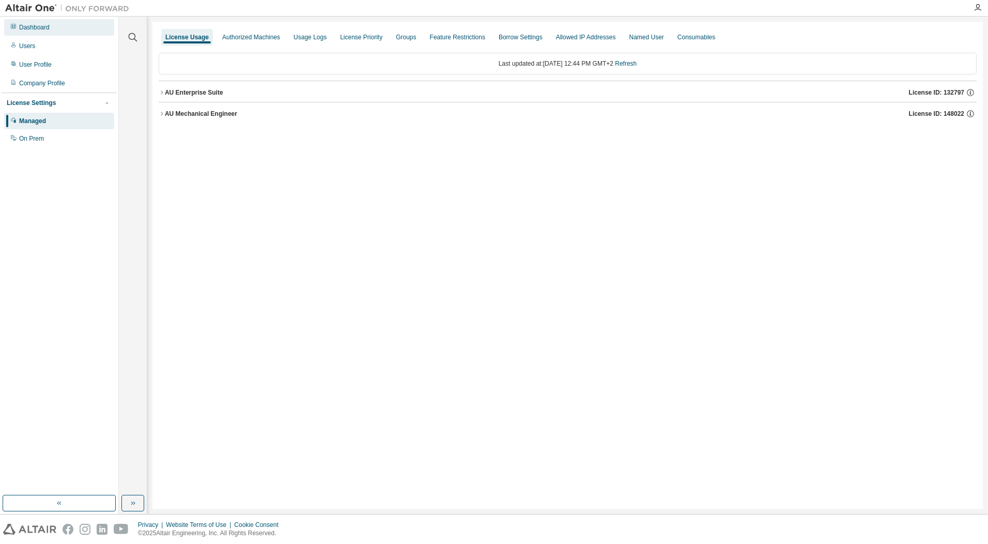
click at [40, 27] on div "Dashboard" at bounding box center [34, 27] width 30 height 8
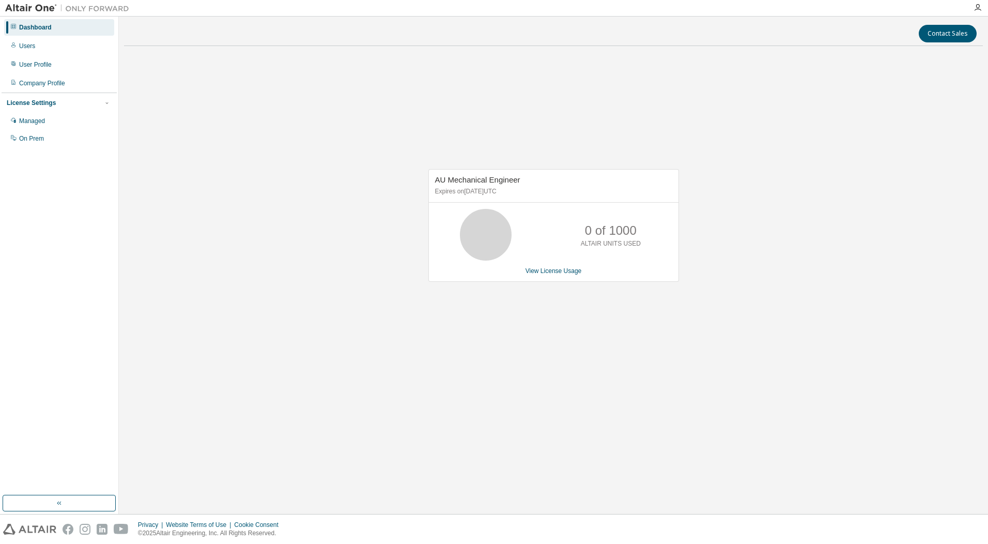
click at [556, 133] on div "AU Mechanical Engineer Expires on August 5, 2026 UTC 0 of 1000 ALTAIR UNITS USE…" at bounding box center [553, 230] width 859 height 353
click at [448, 103] on div "AU Mechanical Engineer Expires on August 5, 2026 UTC 0 of 1000 ALTAIR UNITS USE…" at bounding box center [553, 230] width 859 height 353
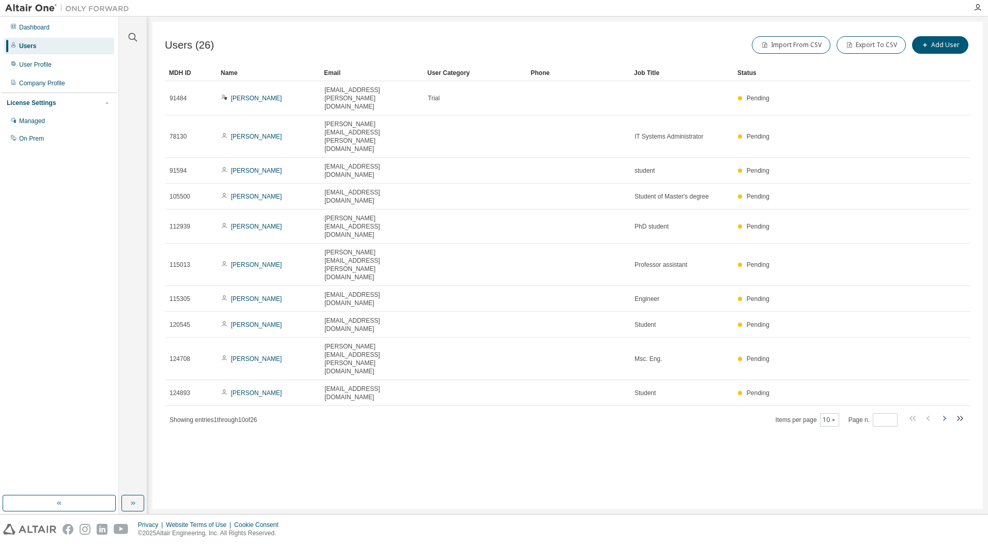
click at [944, 412] on icon "button" at bounding box center [944, 418] width 12 height 12
type input "*"
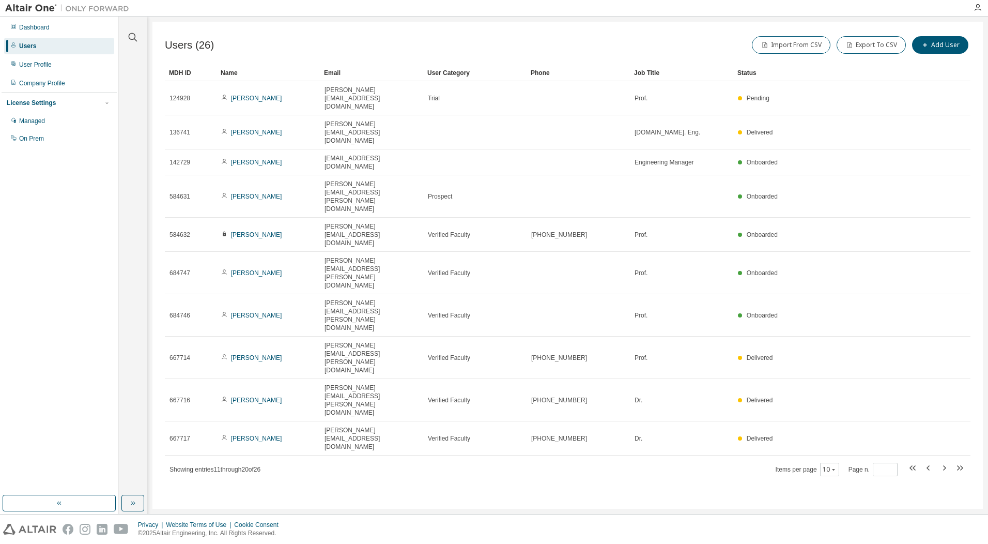
drag, startPoint x: 712, startPoint y: 322, endPoint x: 717, endPoint y: 317, distance: 6.6
click at [717, 318] on div "Users (26) Import From CSV Export To CSV Add User Clear Load Save Save As Field…" at bounding box center [567, 265] width 830 height 487
click at [625, 335] on div "Users (26) Import From CSV Export To CSV Add User Clear Load Save Save As Field…" at bounding box center [567, 265] width 830 height 487
click at [35, 122] on div "Managed" at bounding box center [32, 121] width 26 height 8
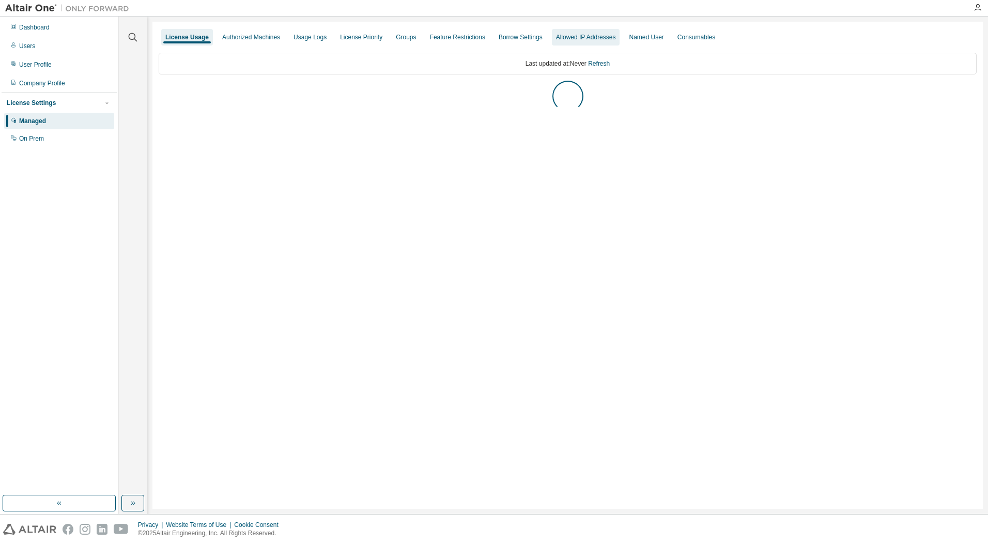
click at [593, 37] on div "Allowed IP Addresses" at bounding box center [586, 37] width 60 height 8
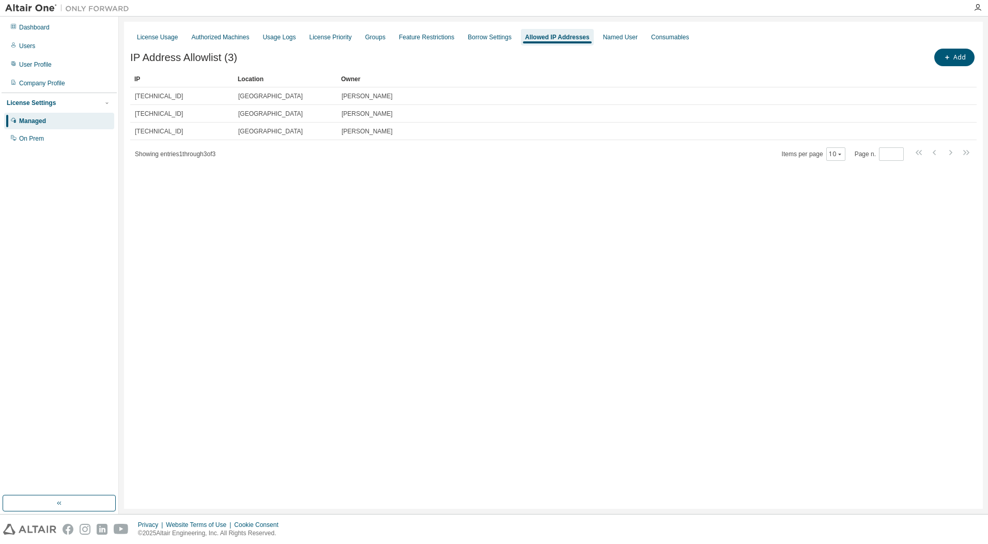
click at [437, 273] on div "License Usage Authorized Machines Usage Logs License Priority Groups Feature Re…" at bounding box center [553, 265] width 859 height 487
